Goal: Communication & Community: Answer question/provide support

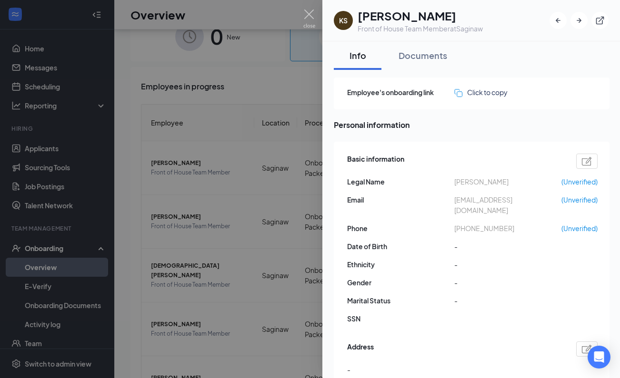
scroll to position [94, 0]
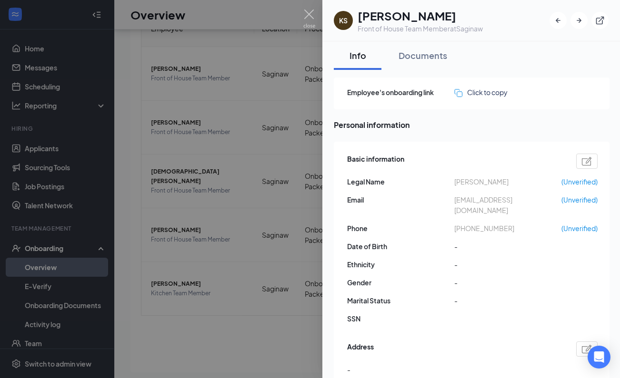
click at [211, 92] on div at bounding box center [310, 189] width 620 height 378
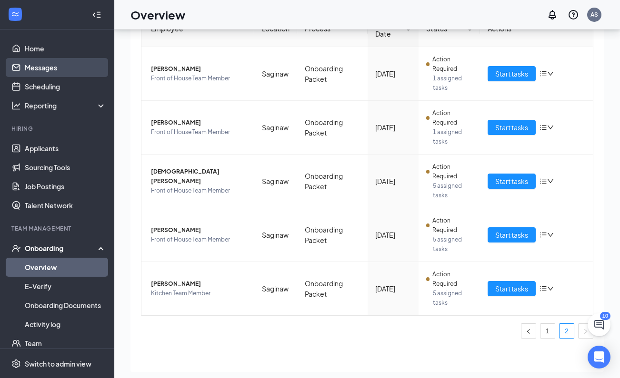
click at [61, 68] on link "Messages" at bounding box center [65, 67] width 81 height 19
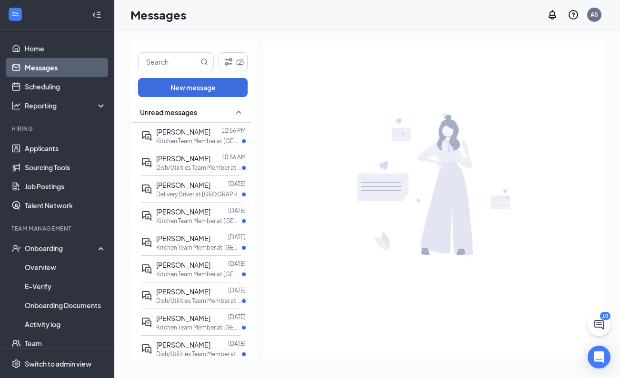
click at [174, 65] on input "text" at bounding box center [168, 62] width 60 height 18
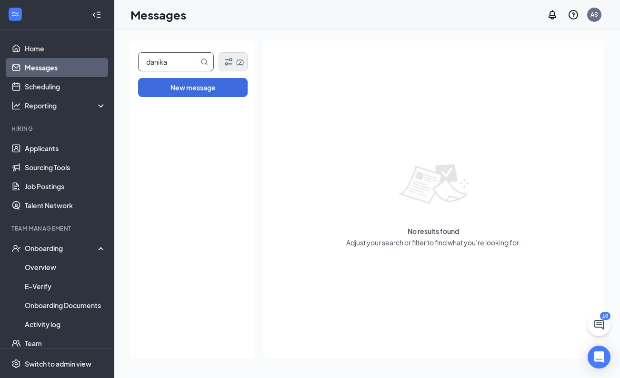
click at [240, 61] on button "(2)" at bounding box center [232, 61] width 29 height 19
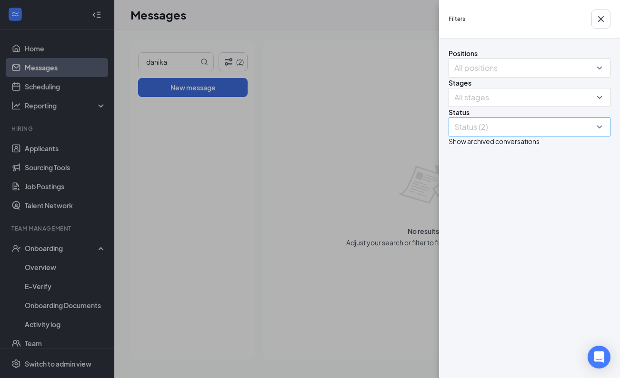
click at [512, 135] on div at bounding box center [525, 126] width 148 height 15
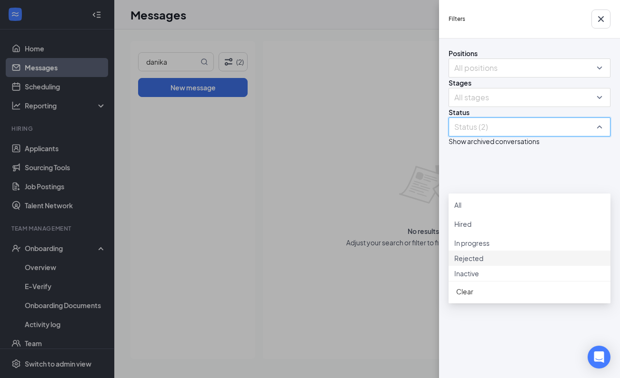
click at [483, 263] on span "Rejected" at bounding box center [468, 258] width 29 height 9
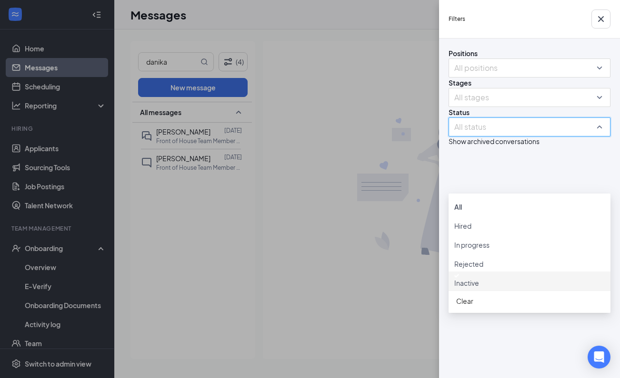
click at [334, 207] on div "Filters Positions All positions Stages All stages Status All status Show archiv…" at bounding box center [310, 189] width 620 height 378
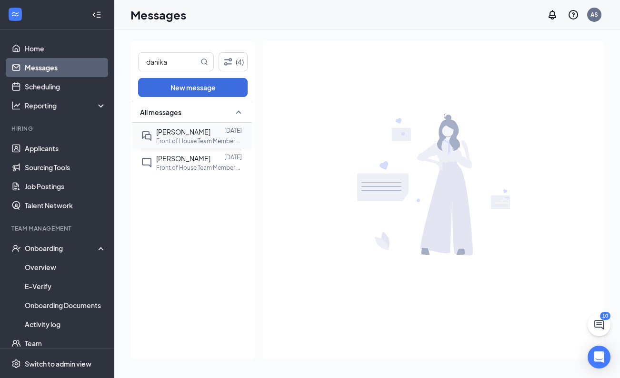
click at [222, 133] on div at bounding box center [217, 132] width 14 height 10
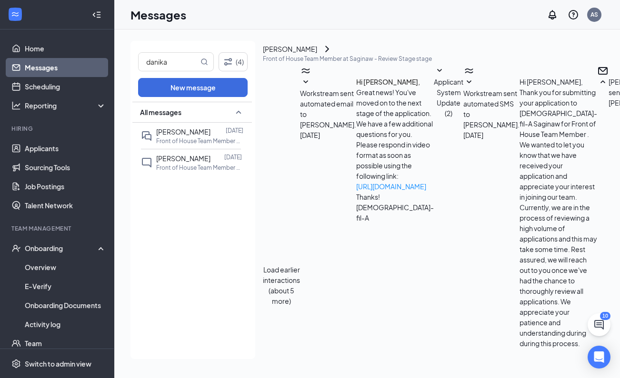
scroll to position [785, 0]
click at [333, 55] on icon "ChevronRight" at bounding box center [326, 48] width 11 height 11
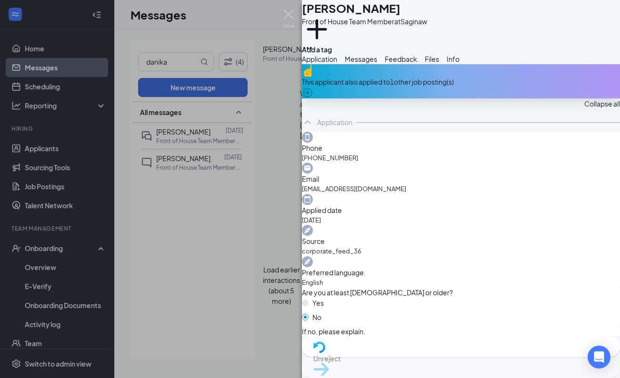
click at [289, 201] on div "DB [PERSON_NAME] Front of House Team Member at Saginaw Add a tag Application Me…" at bounding box center [310, 189] width 620 height 378
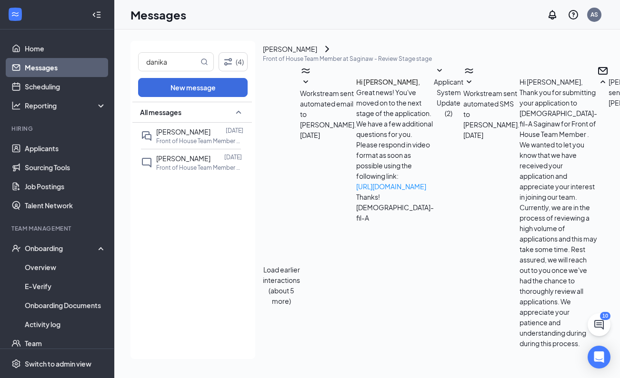
scroll to position [785, 0]
click at [333, 55] on icon "ChevronRight" at bounding box center [326, 48] width 11 height 11
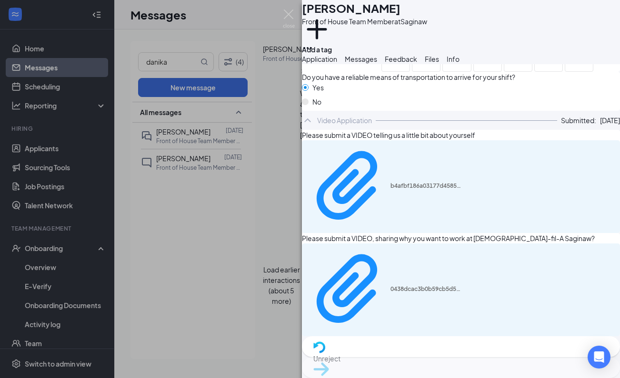
scroll to position [745, 0]
click at [281, 207] on div "DB [PERSON_NAME] Front of House Team Member at Saginaw Add a tag Application Me…" at bounding box center [310, 189] width 620 height 378
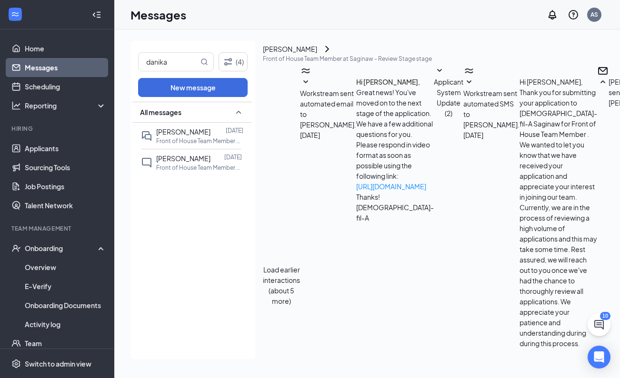
scroll to position [680, 0]
click at [333, 52] on button at bounding box center [326, 48] width 11 height 11
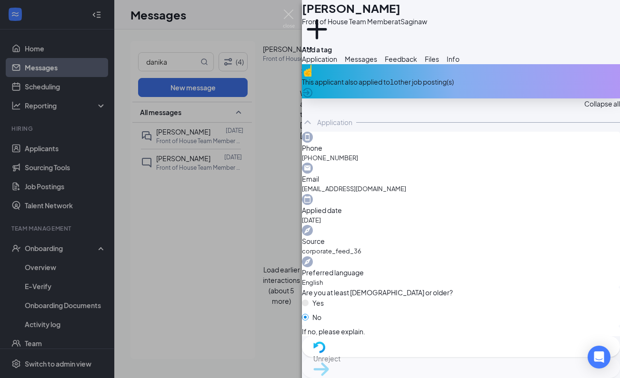
click at [273, 180] on div "DB [PERSON_NAME] Front of House Team Member at Saginaw Add a tag Application Me…" at bounding box center [310, 189] width 620 height 378
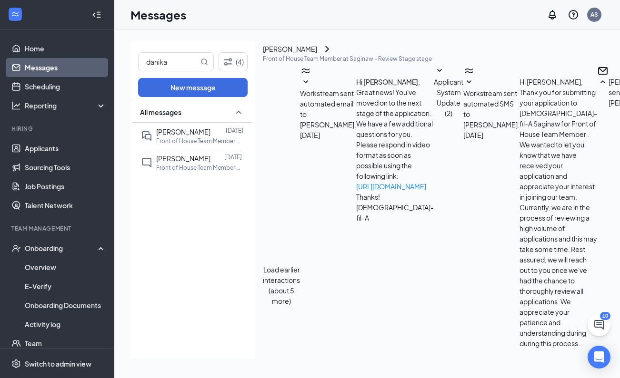
scroll to position [743, 0]
drag, startPoint x: 383, startPoint y: 161, endPoint x: 310, endPoint y: 118, distance: 84.3
copy span "Thank you for the opportunity to get interviewed, but I have decided it would b…"
click at [238, 158] on p "[DATE]" at bounding box center [233, 157] width 18 height 8
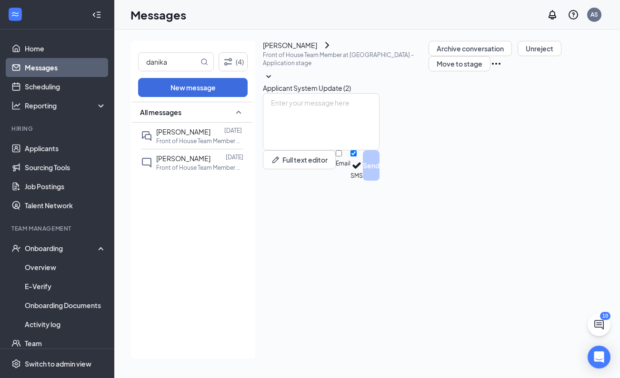
click at [333, 51] on icon "ChevronRight" at bounding box center [326, 44] width 11 height 11
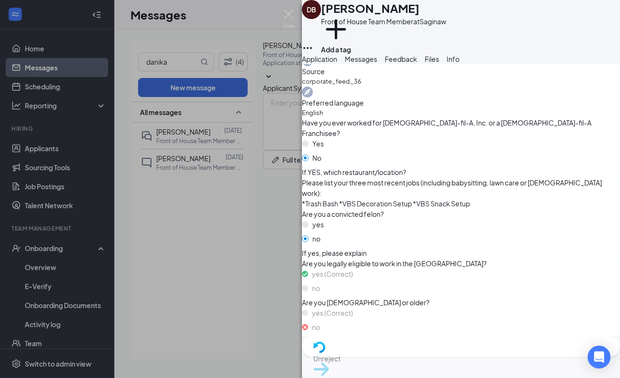
scroll to position [272, 0]
click at [197, 55] on div "DB [PERSON_NAME] Front of House Team Member at Saginaw Add a tag Application Me…" at bounding box center [310, 189] width 620 height 378
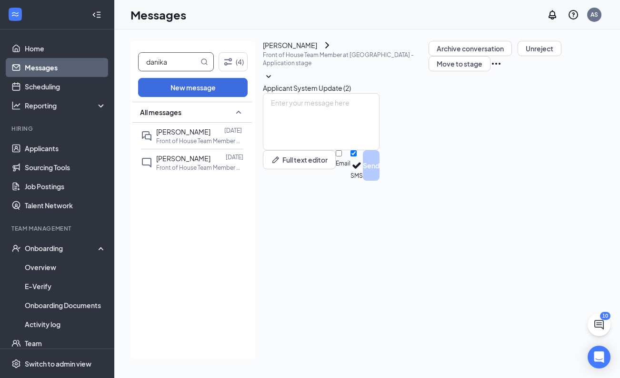
drag, startPoint x: 181, startPoint y: 61, endPoint x: 111, endPoint y: 61, distance: 69.5
click at [111, 61] on div "Home Messages Scheduling Reporting Hiring Applicants Sourcing Tools Job Posting…" at bounding box center [310, 189] width 620 height 378
type input "[DEMOGRAPHIC_DATA]"
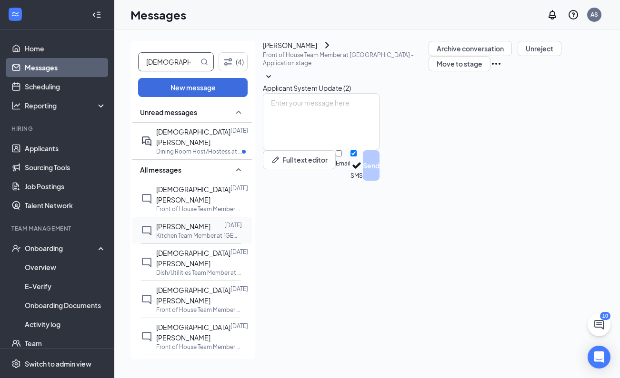
click at [188, 221] on div "[PERSON_NAME] [DATE] Kitchen Team Member at [GEOGRAPHIC_DATA]" at bounding box center [199, 230] width 86 height 19
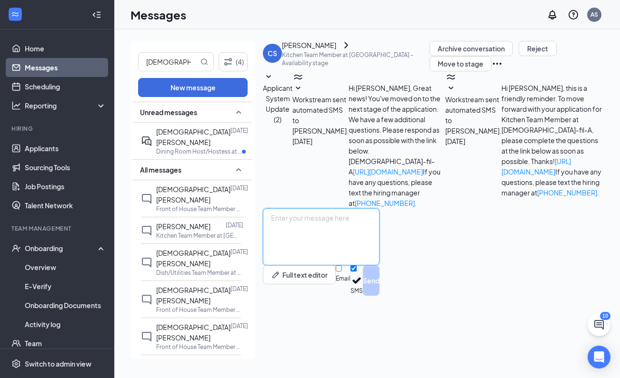
click at [368, 266] on textarea at bounding box center [321, 236] width 117 height 57
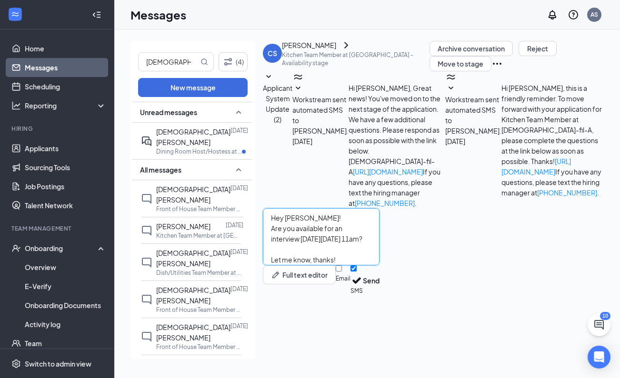
click at [284, 266] on textarea "Hey [PERSON_NAME]! Are you available for an interview [DATE][DATE] 11am? Let me…" at bounding box center [321, 236] width 117 height 57
type textarea "Hey [PERSON_NAME]! This is Amaris from [DEMOGRAPHIC_DATA]-fil-A Saginaw. Are yo…"
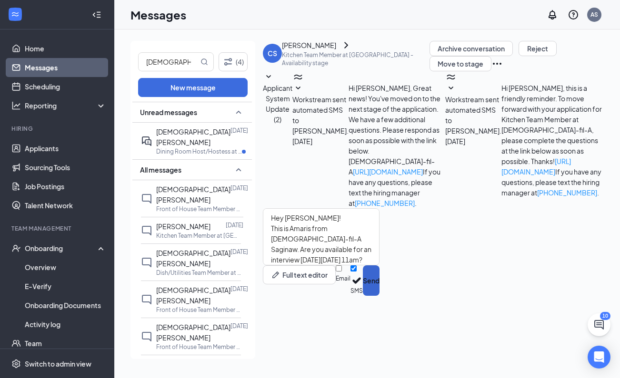
click at [379, 296] on button "Send" at bounding box center [371, 281] width 17 height 30
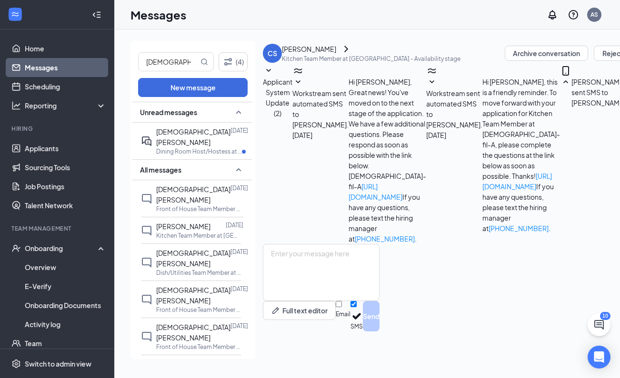
scroll to position [49, 0]
click at [76, 143] on link "Applicants" at bounding box center [65, 148] width 81 height 19
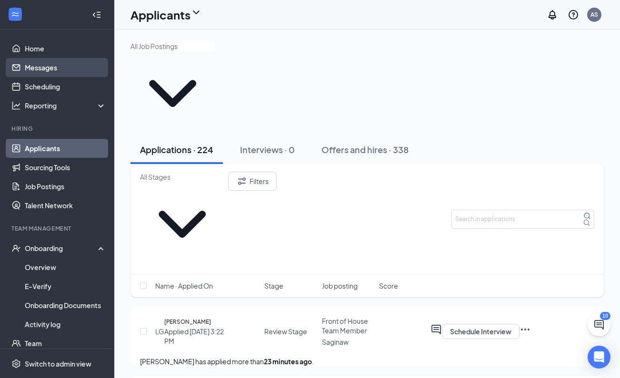
click at [77, 69] on link "Messages" at bounding box center [65, 67] width 81 height 19
